Goal: Navigation & Orientation: Find specific page/section

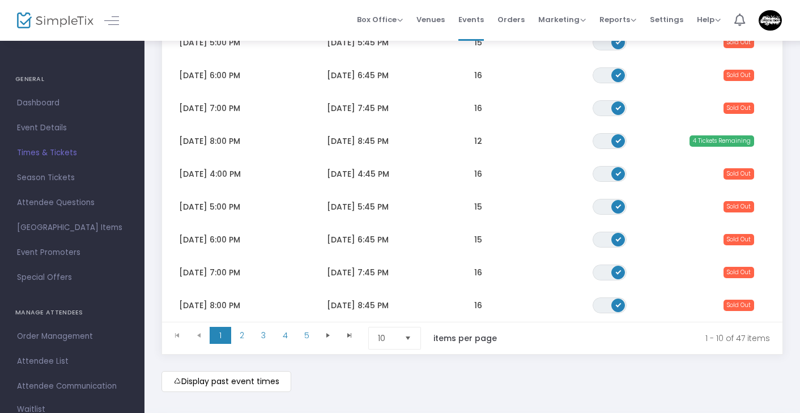
scroll to position [228, 0]
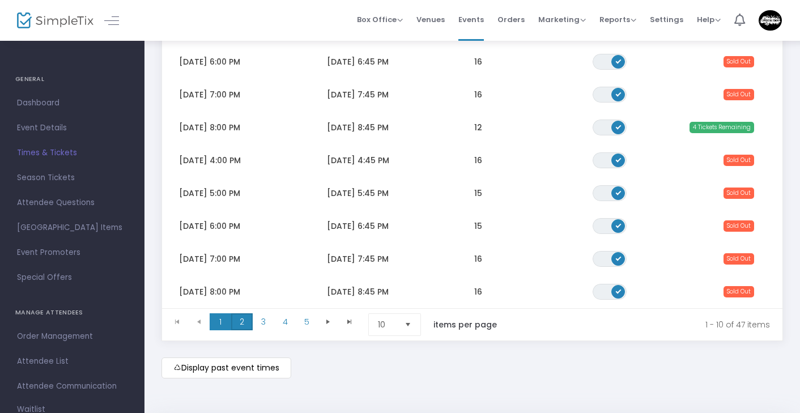
click at [244, 322] on span "2" at bounding box center [242, 321] width 22 height 17
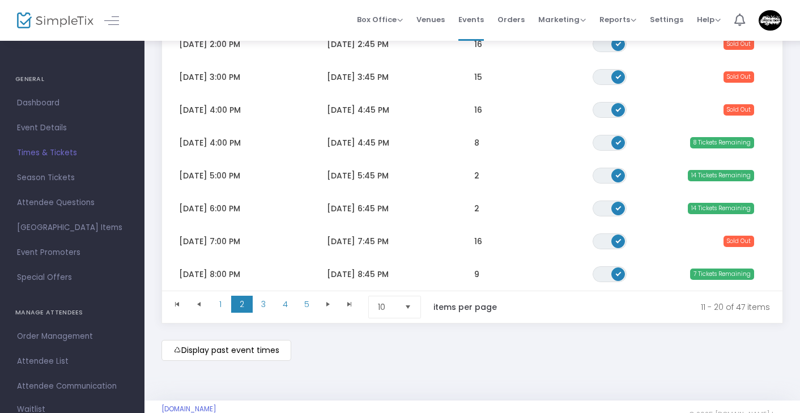
scroll to position [246, 0]
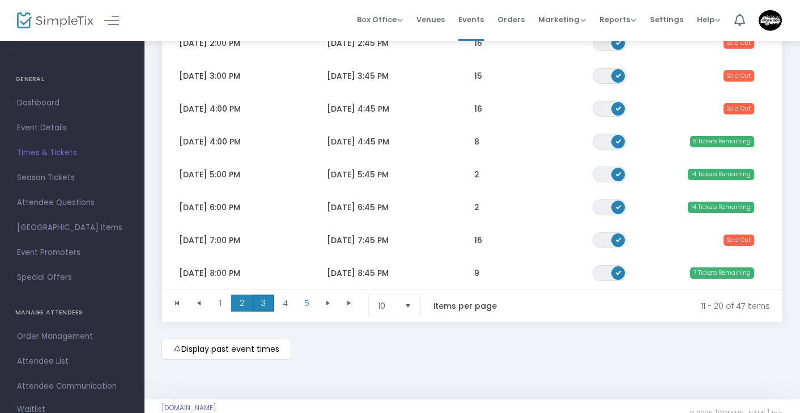
click at [269, 304] on span "3" at bounding box center [264, 303] width 22 height 17
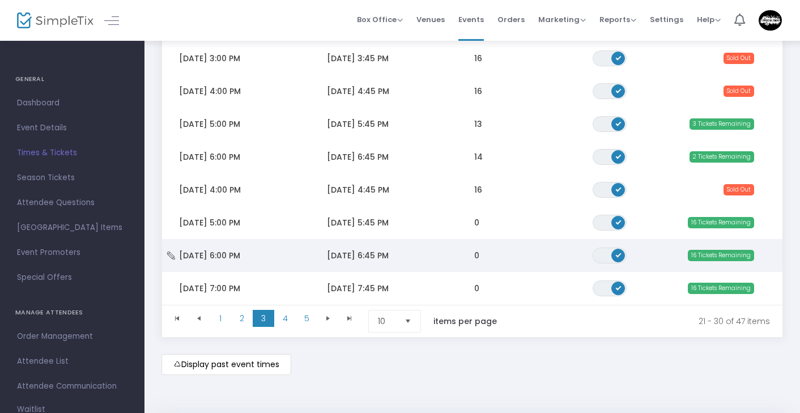
scroll to position [237, 0]
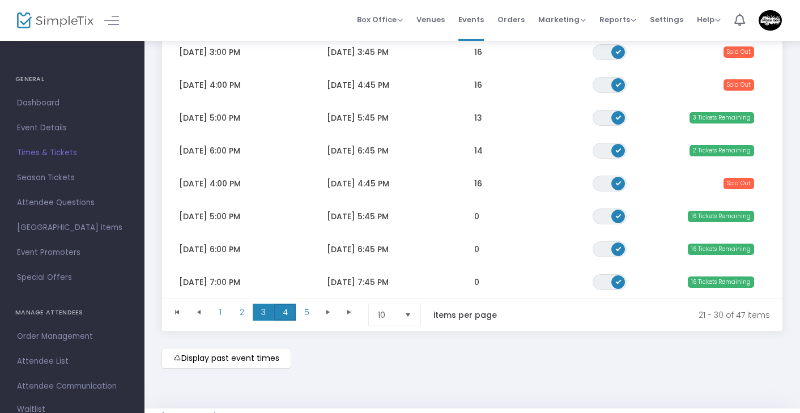
click at [286, 314] on span "4" at bounding box center [285, 312] width 22 height 17
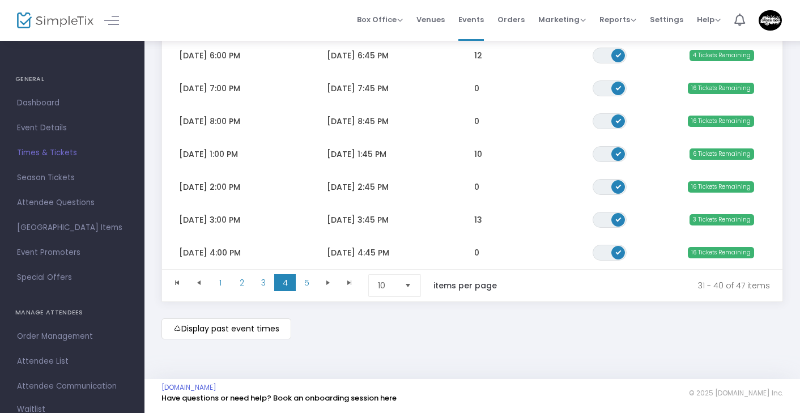
scroll to position [270, 0]
click at [310, 280] on span "5" at bounding box center [307, 282] width 22 height 17
click at [221, 285] on span "1" at bounding box center [221, 282] width 22 height 17
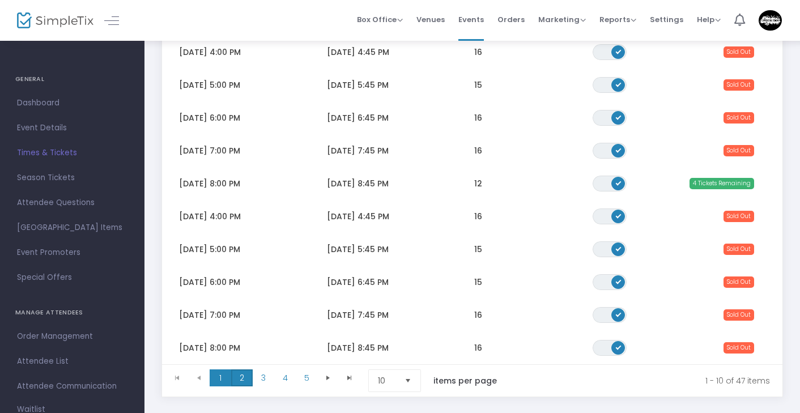
click at [244, 382] on span "2" at bounding box center [242, 377] width 22 height 17
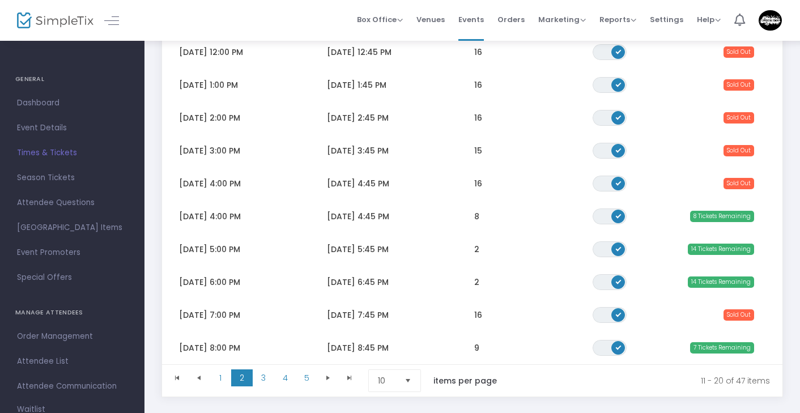
scroll to position [125, 0]
